Goal: Task Accomplishment & Management: Manage account settings

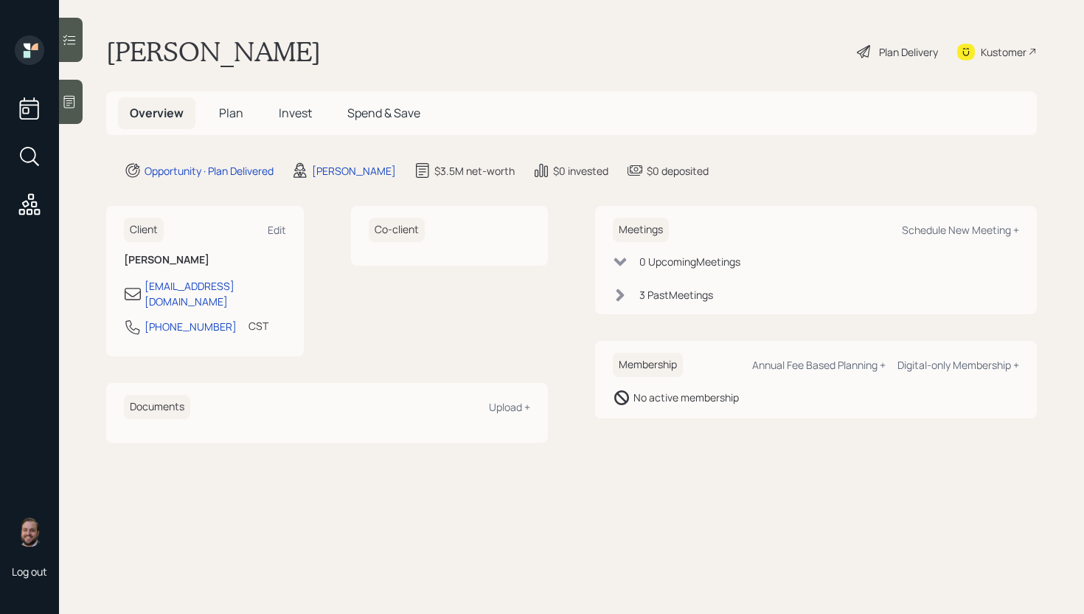
click at [74, 110] on div at bounding box center [71, 102] width 24 height 44
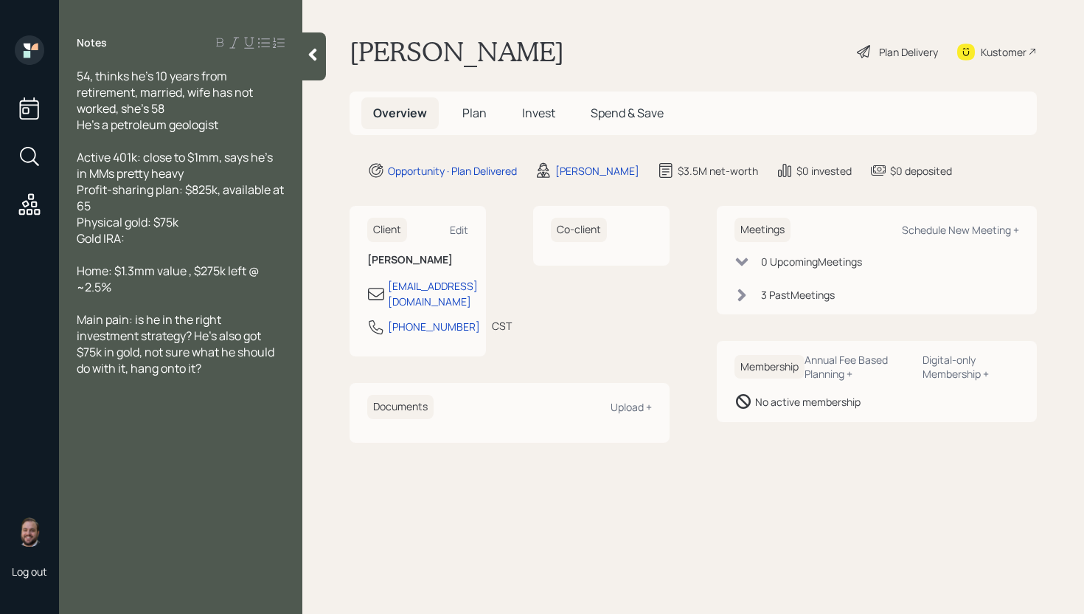
click at [476, 96] on div "Overview Plan Invest Spend & Save" at bounding box center [693, 113] width 687 height 44
click at [476, 105] on span "Plan" at bounding box center [474, 113] width 24 height 16
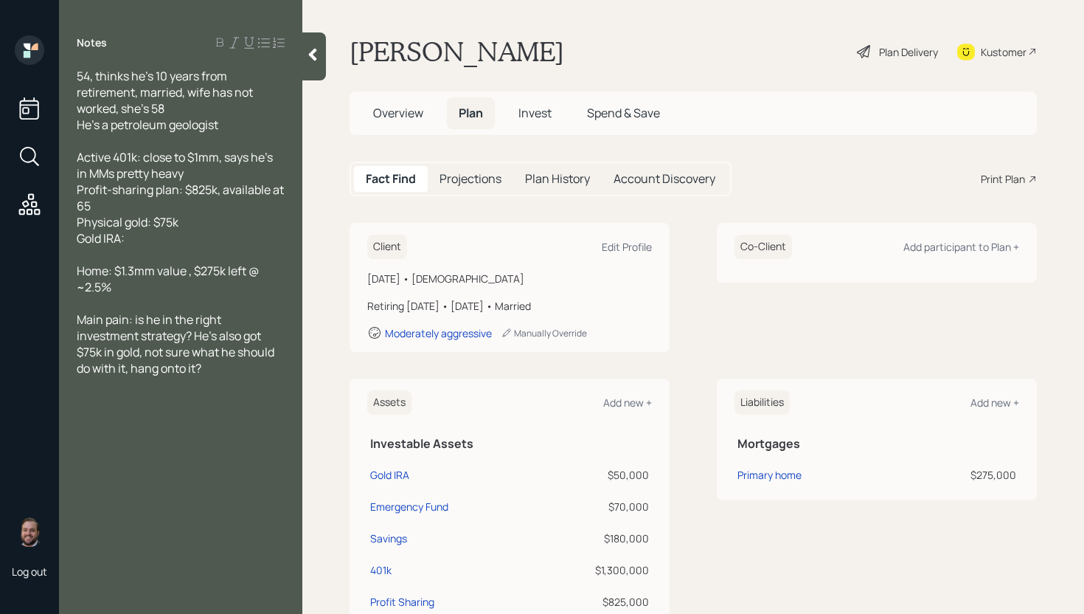
click at [686, 282] on div "Client Edit Profile [DATE] • [DEMOGRAPHIC_DATA] Retiring [DATE] • [DATE] • Marr…" at bounding box center [693, 287] width 687 height 129
click at [888, 52] on div "Plan Delivery" at bounding box center [908, 51] width 59 height 15
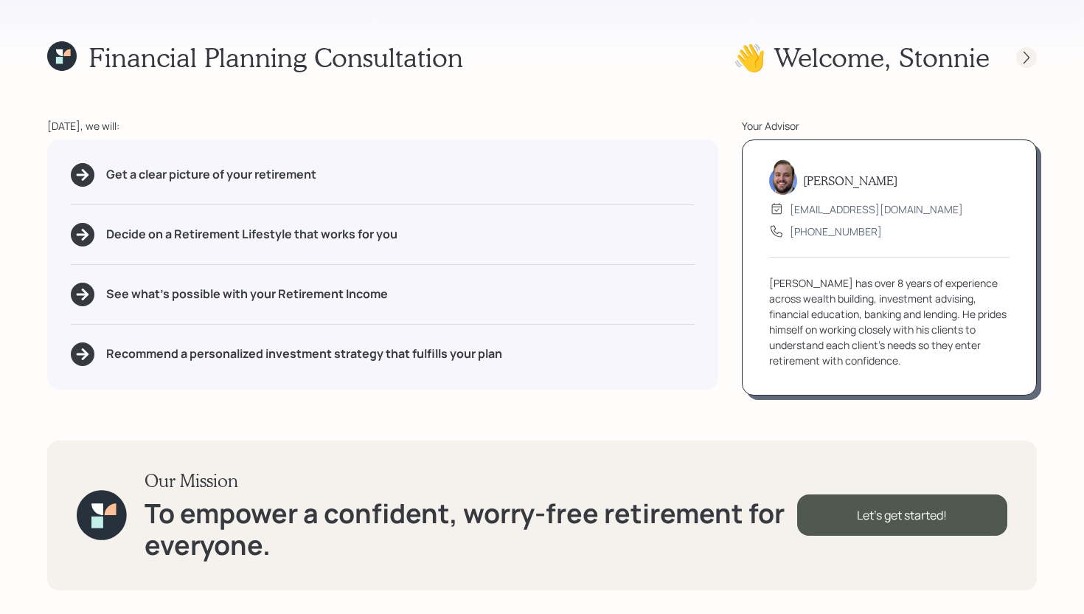
click at [1028, 58] on icon at bounding box center [1026, 57] width 15 height 15
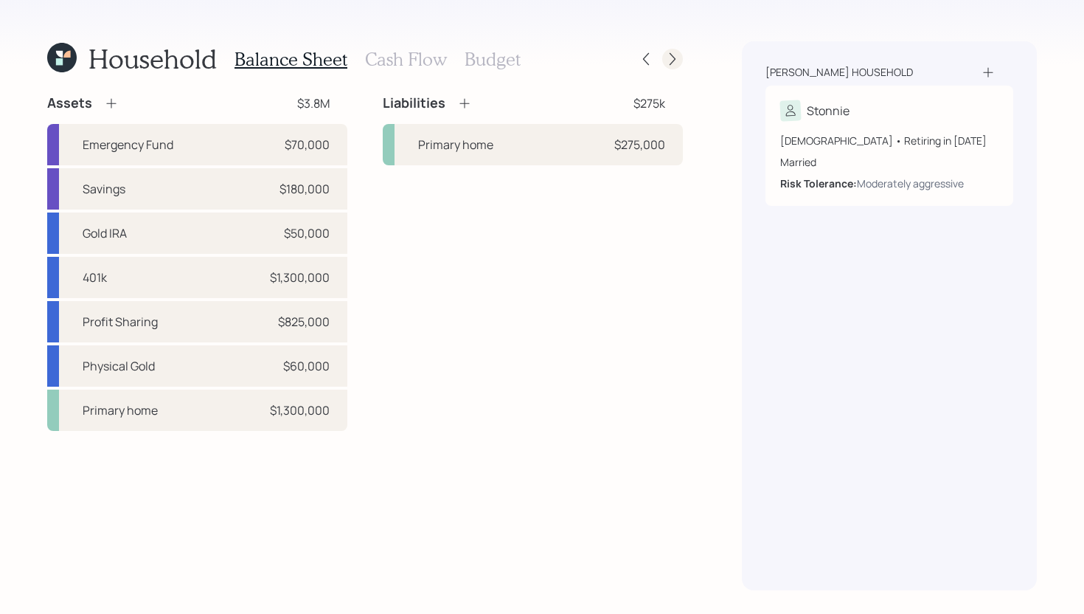
click at [674, 65] on icon at bounding box center [672, 59] width 15 height 15
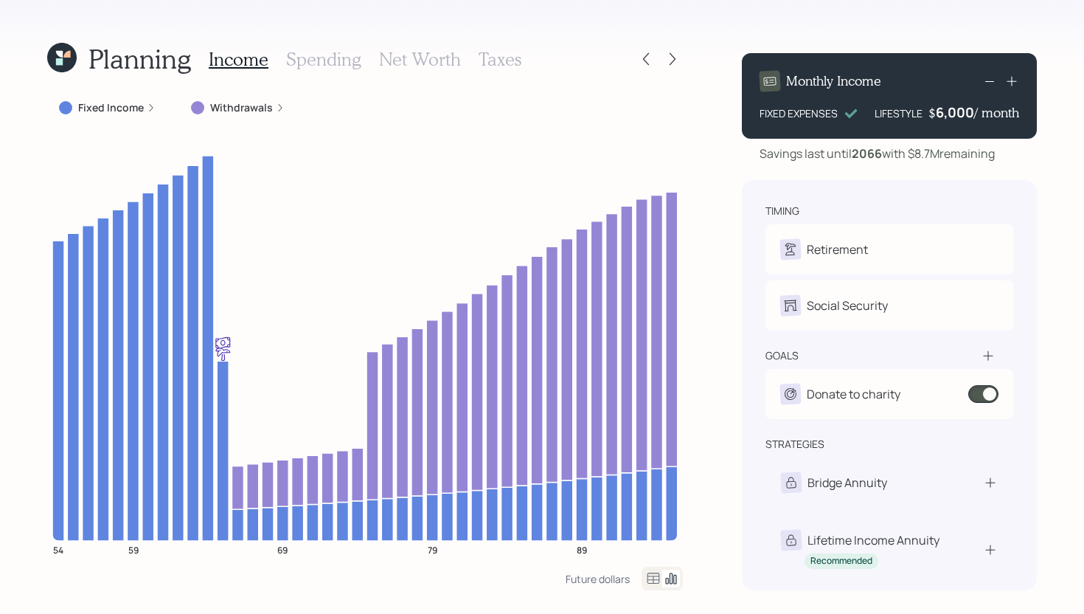
click at [294, 49] on h3 "Spending" at bounding box center [323, 59] width 75 height 21
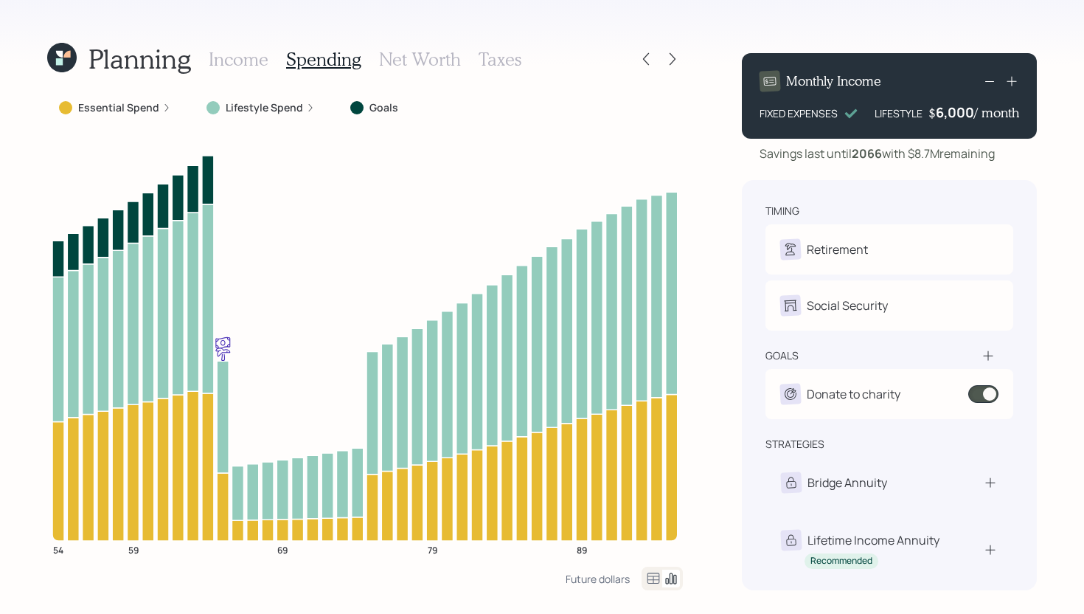
click at [274, 108] on label "Lifestyle Spend" at bounding box center [264, 107] width 77 height 15
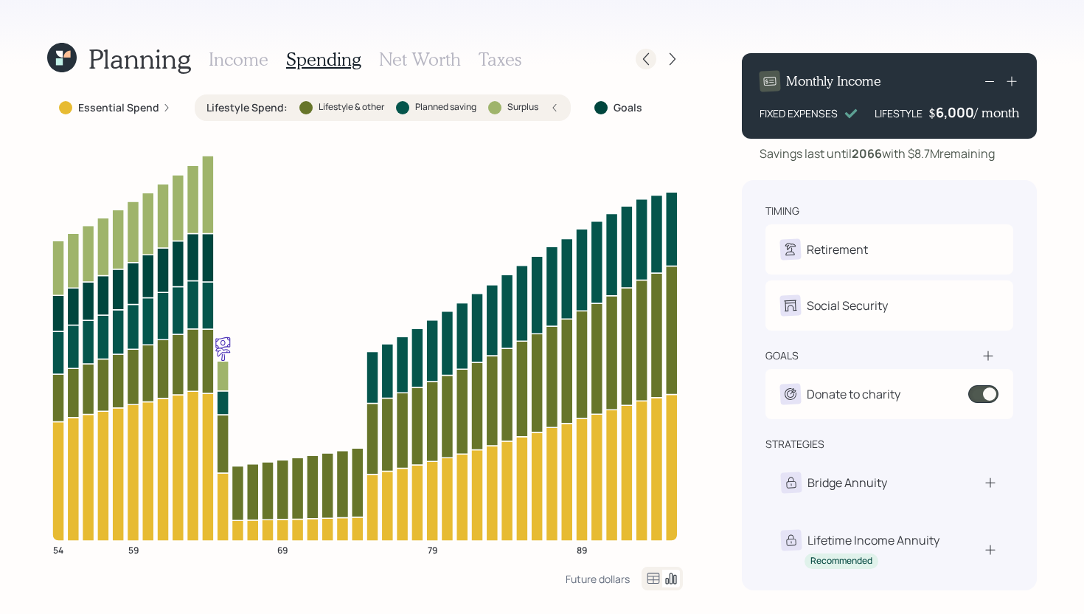
click at [648, 64] on icon at bounding box center [646, 59] width 6 height 13
